Goal: Transaction & Acquisition: Purchase product/service

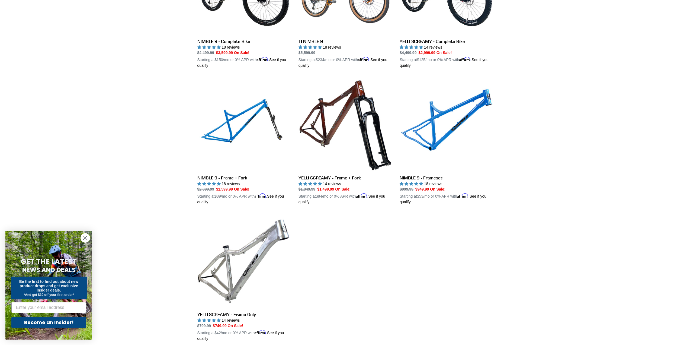
scroll to position [244, 0]
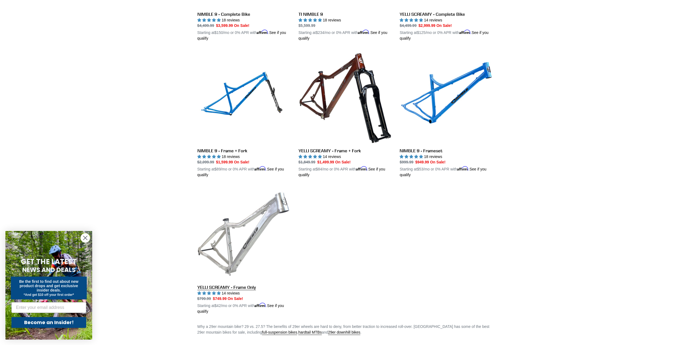
click at [246, 231] on link "YELLI SCREAMY - Frame Only" at bounding box center [243, 250] width 93 height 127
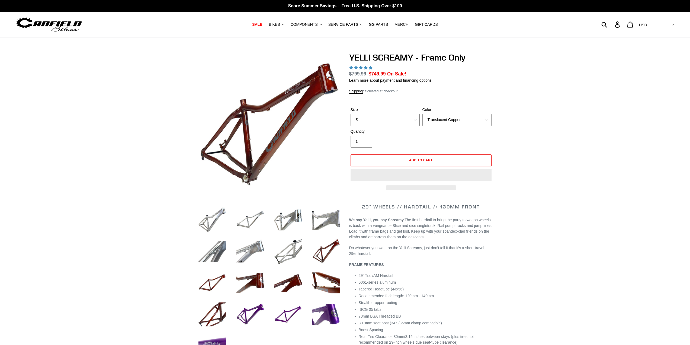
click at [412, 120] on select "S M L XL" at bounding box center [385, 120] width 69 height 12
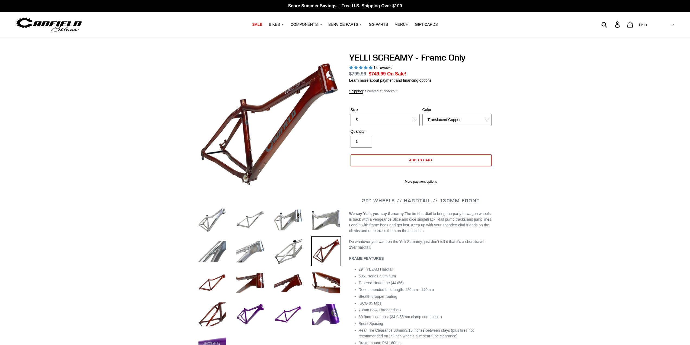
select select "highest-rating"
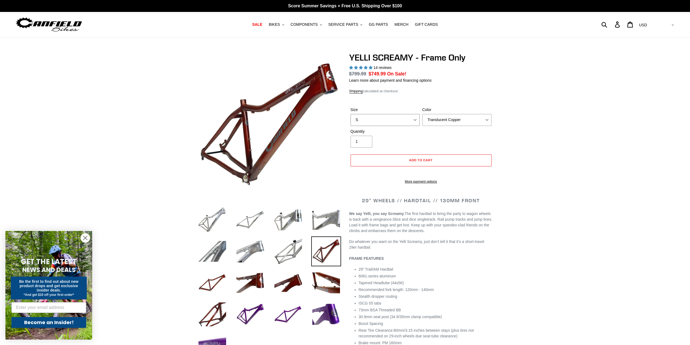
click at [351, 120] on select "S M L XL" at bounding box center [385, 120] width 69 height 12
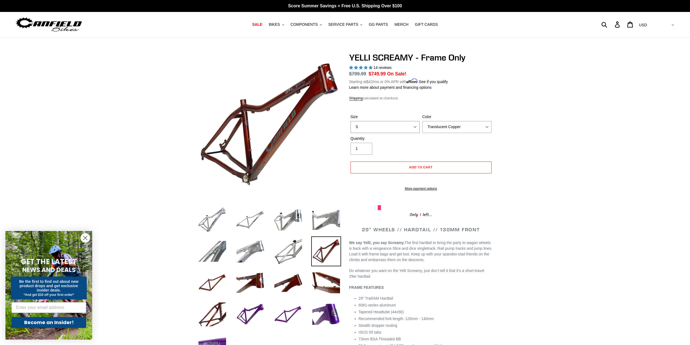
click at [417, 128] on select "S M L XL" at bounding box center [385, 127] width 69 height 12
select select "M"
click at [351, 121] on select "S M L XL" at bounding box center [385, 127] width 69 height 12
click at [487, 125] on select "Translucent Copper Purple Haze Raw" at bounding box center [457, 127] width 69 height 12
click at [423, 121] on select "Translucent Copper Purple Haze Raw" at bounding box center [457, 127] width 69 height 12
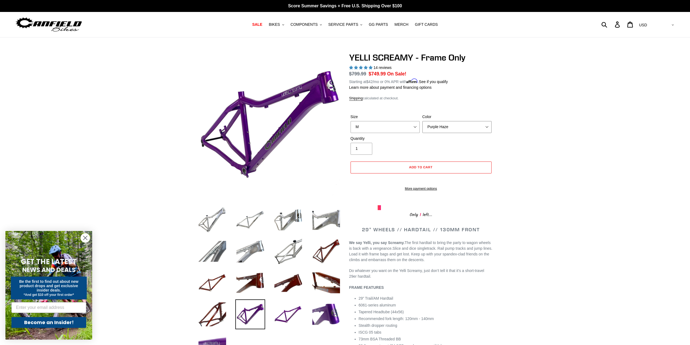
click at [488, 128] on select "Translucent Copper Purple Haze Raw" at bounding box center [457, 127] width 69 height 12
select select "Raw"
click at [423, 121] on select "Translucent Copper Purple Haze Raw" at bounding box center [457, 127] width 69 height 12
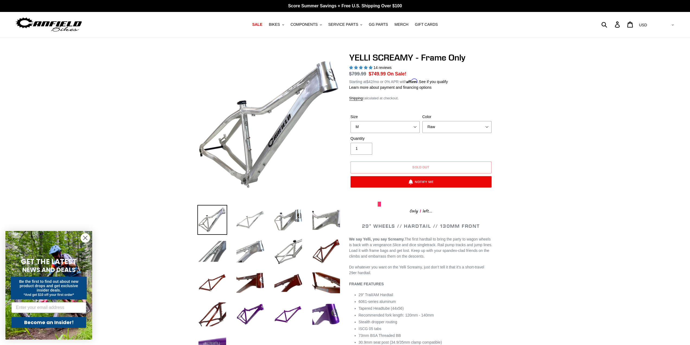
drag, startPoint x: 244, startPoint y: 221, endPoint x: 245, endPoint y: 218, distance: 3.0
click at [244, 221] on img at bounding box center [250, 220] width 30 height 30
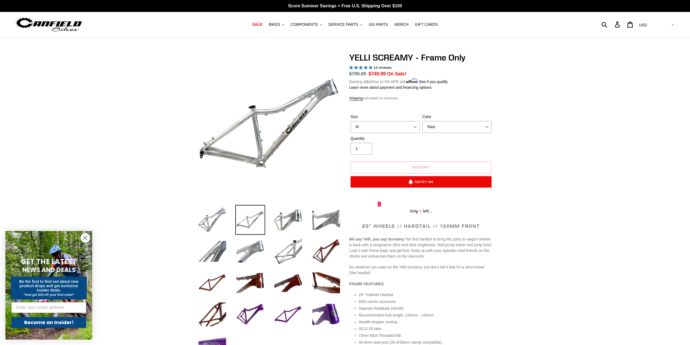
scroll to position [54, 0]
